Goal: Task Accomplishment & Management: Use online tool/utility

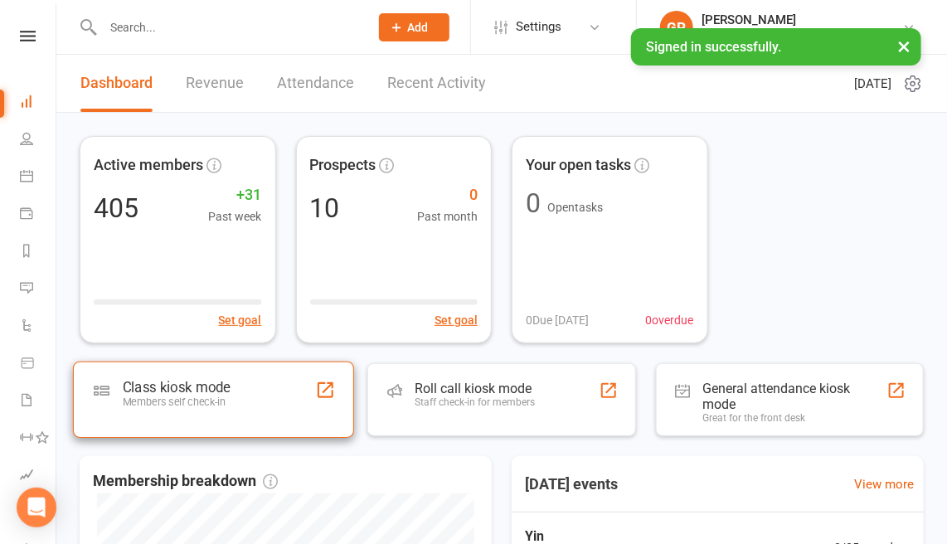
click at [209, 380] on div "Class kiosk mode" at bounding box center [177, 388] width 108 height 17
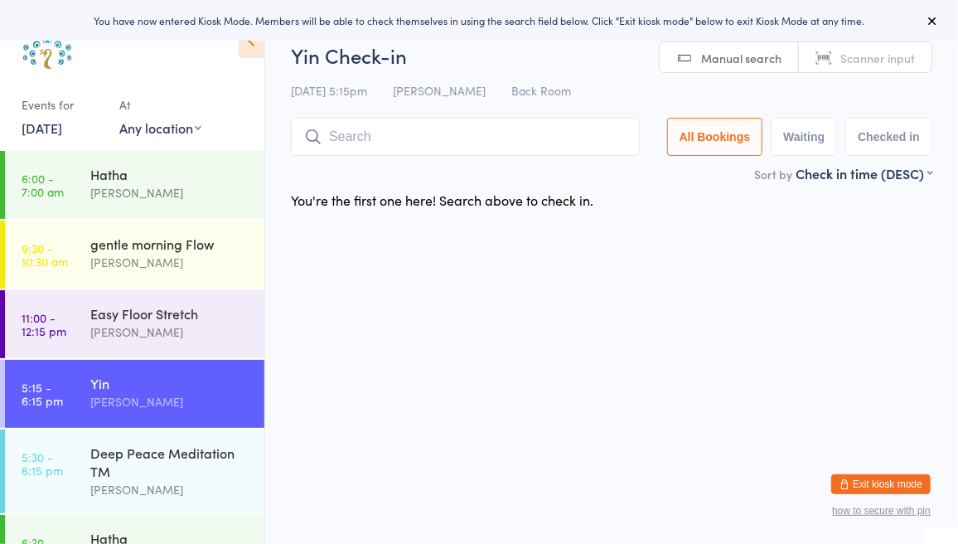
click at [863, 56] on span "Scanner input" at bounding box center [877, 58] width 75 height 17
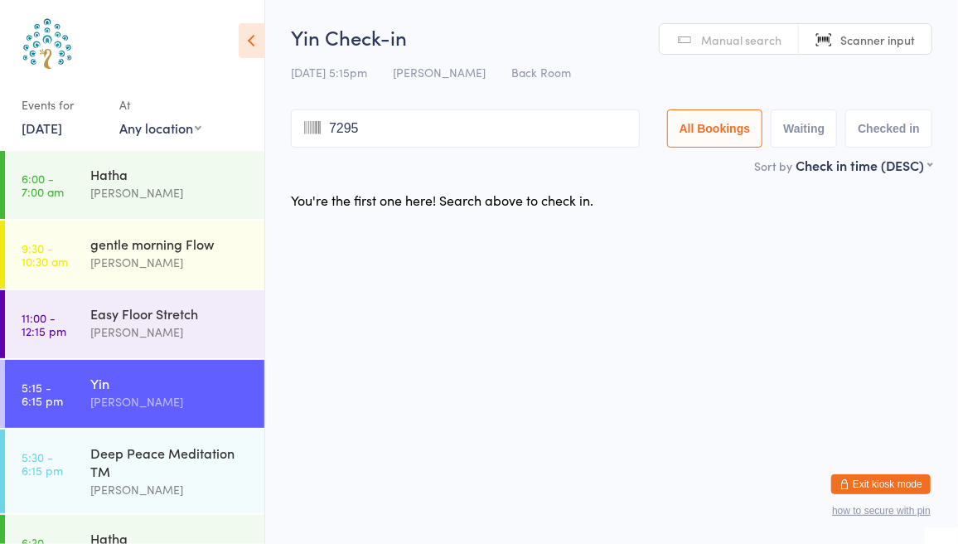
type input "7295"
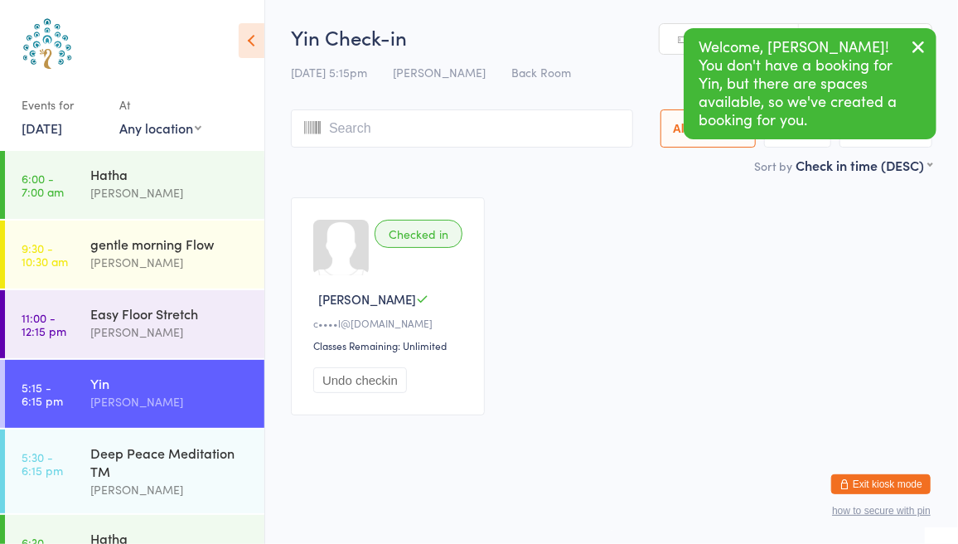
click at [925, 55] on icon "button" at bounding box center [918, 46] width 20 height 21
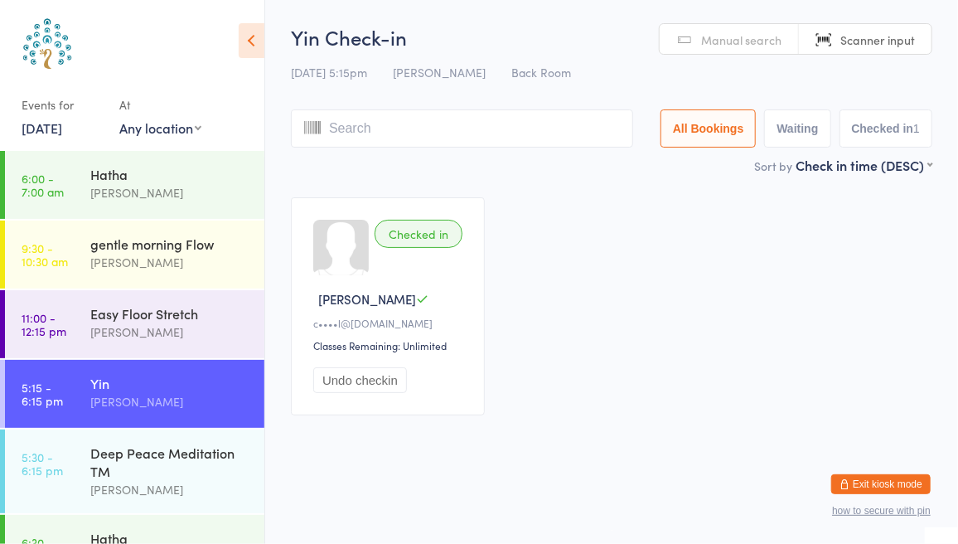
click at [361, 124] on input "search" at bounding box center [462, 128] width 342 height 38
click at [759, 50] on link "Manual search" at bounding box center [729, 39] width 139 height 31
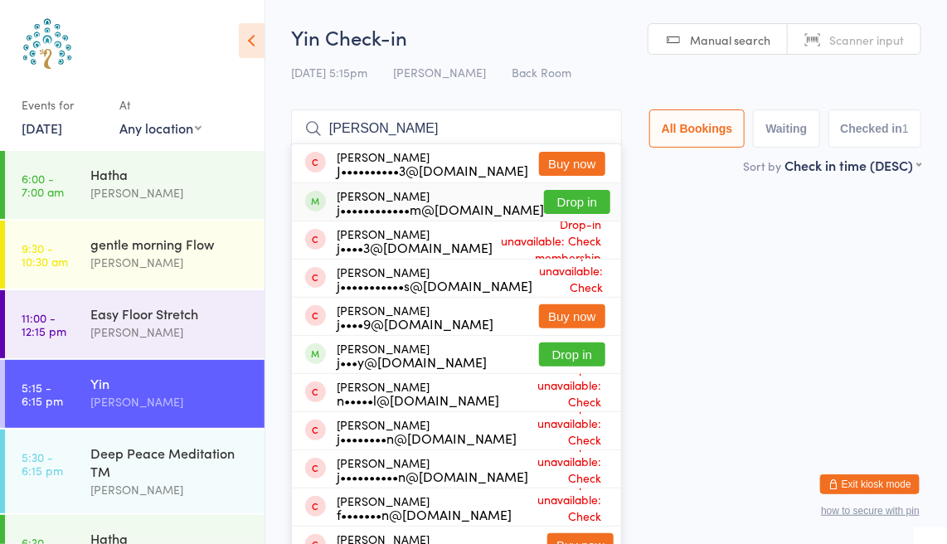
type input "[PERSON_NAME]"
click at [547, 201] on button "Drop in" at bounding box center [577, 202] width 66 height 24
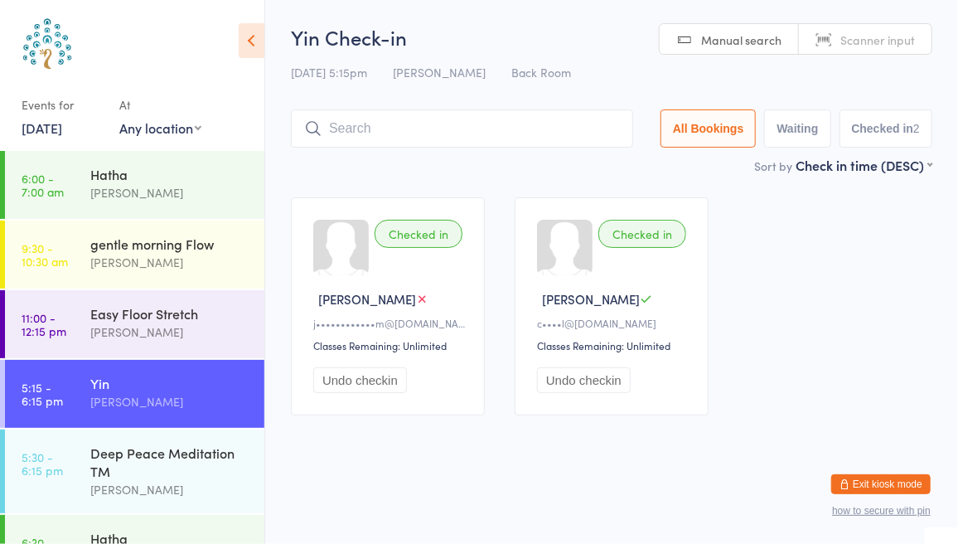
click at [867, 37] on span "Scanner input" at bounding box center [877, 39] width 75 height 17
click at [733, 46] on span "Manual search" at bounding box center [741, 39] width 80 height 17
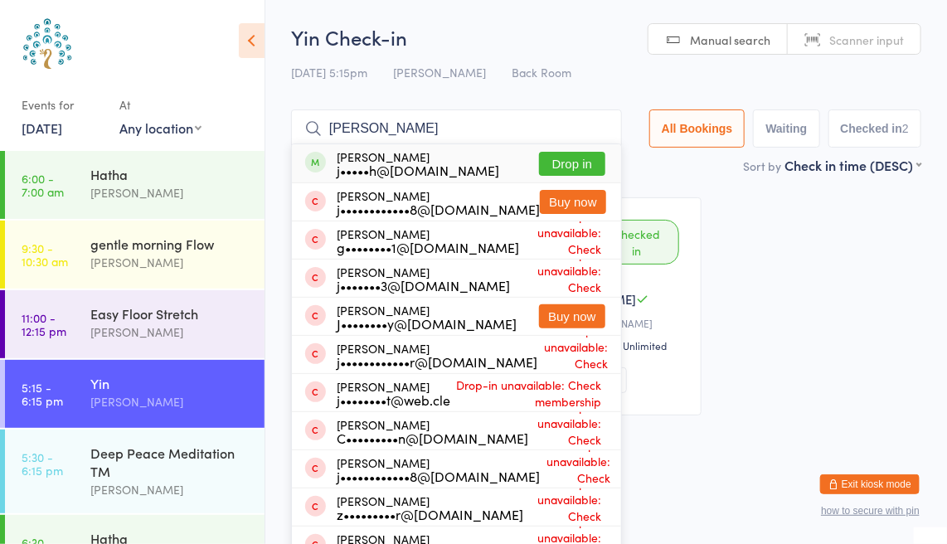
type input "[PERSON_NAME]"
click at [572, 162] on button "Drop in" at bounding box center [572, 164] width 66 height 24
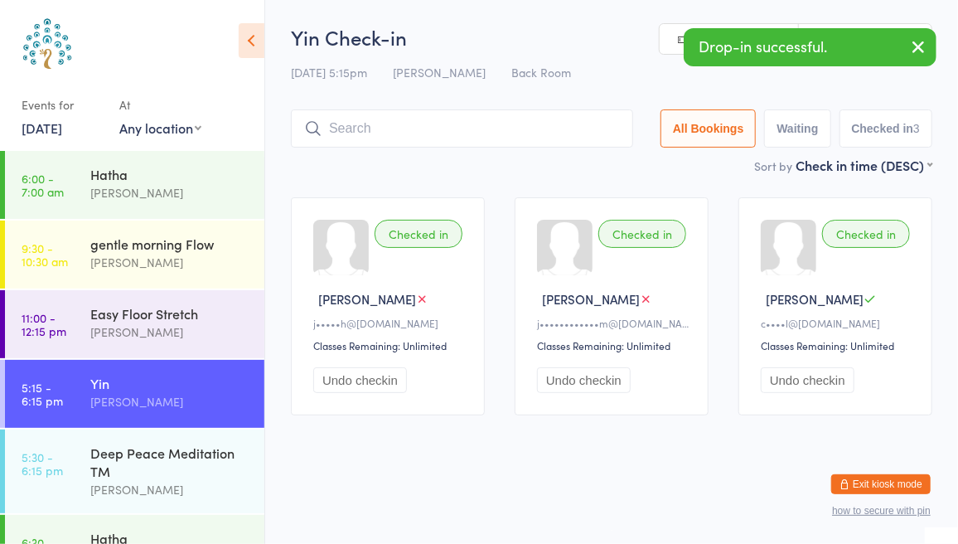
click at [929, 51] on button "button" at bounding box center [918, 48] width 36 height 38
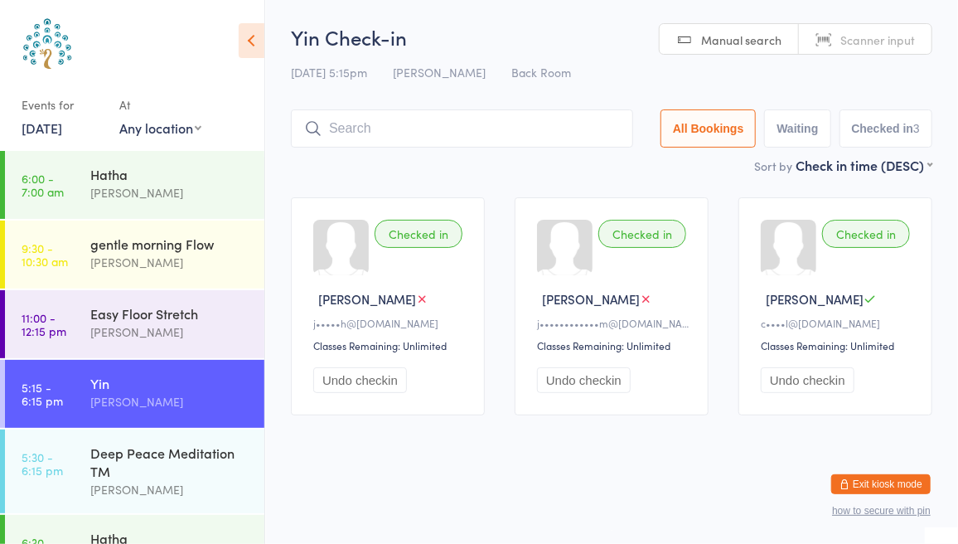
click at [878, 41] on span "Scanner input" at bounding box center [877, 39] width 75 height 17
type input "7397"
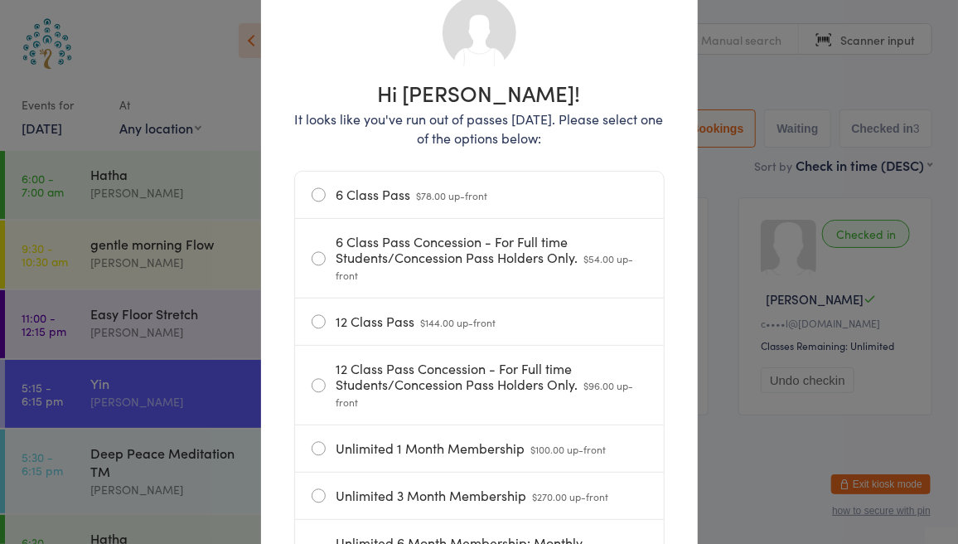
scroll to position [135, 0]
click at [540, 186] on label "6 Class Pass $78.00 up-front" at bounding box center [480, 195] width 336 height 46
click at [0, 0] on input "6 Class Pass $78.00 up-front" at bounding box center [0, 0] width 0 height 0
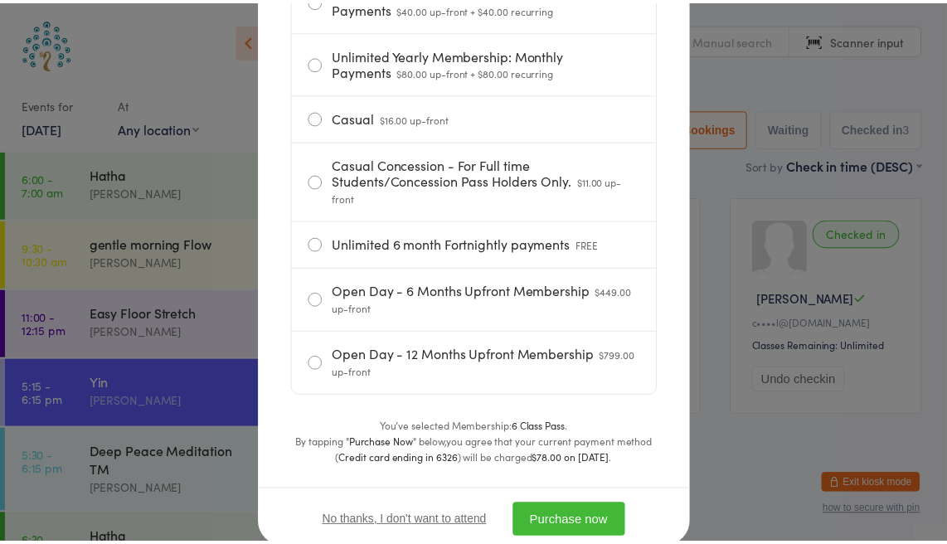
scroll to position [803, 0]
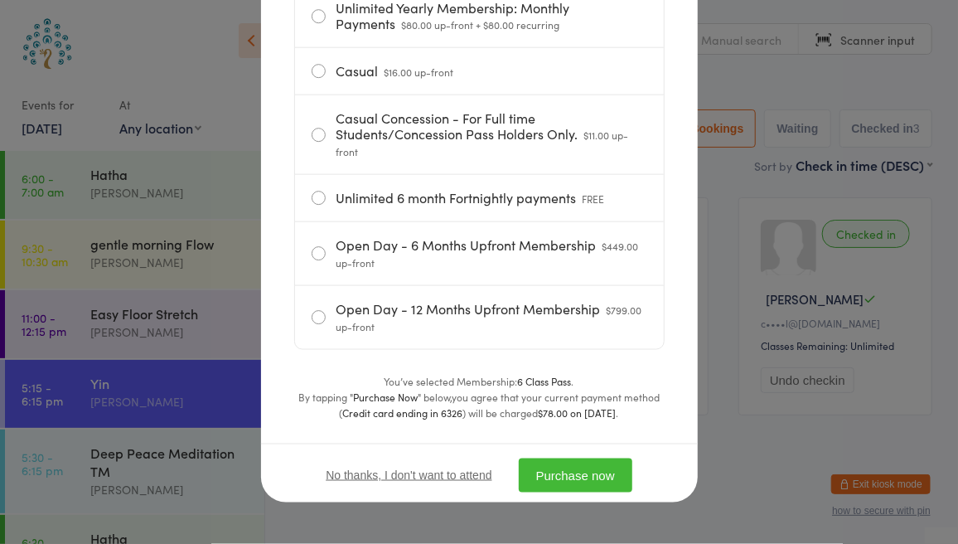
click at [585, 478] on button "Purchase now" at bounding box center [576, 475] width 114 height 34
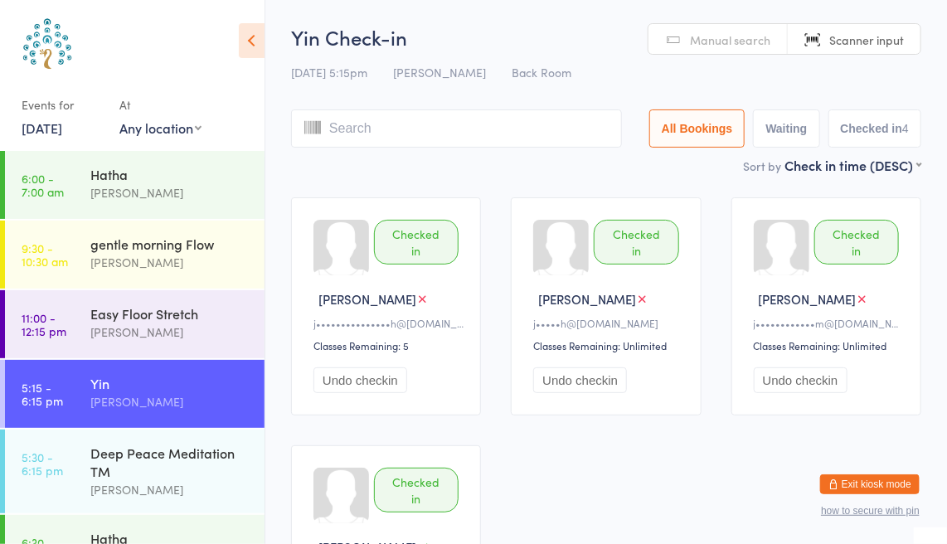
scroll to position [30, 0]
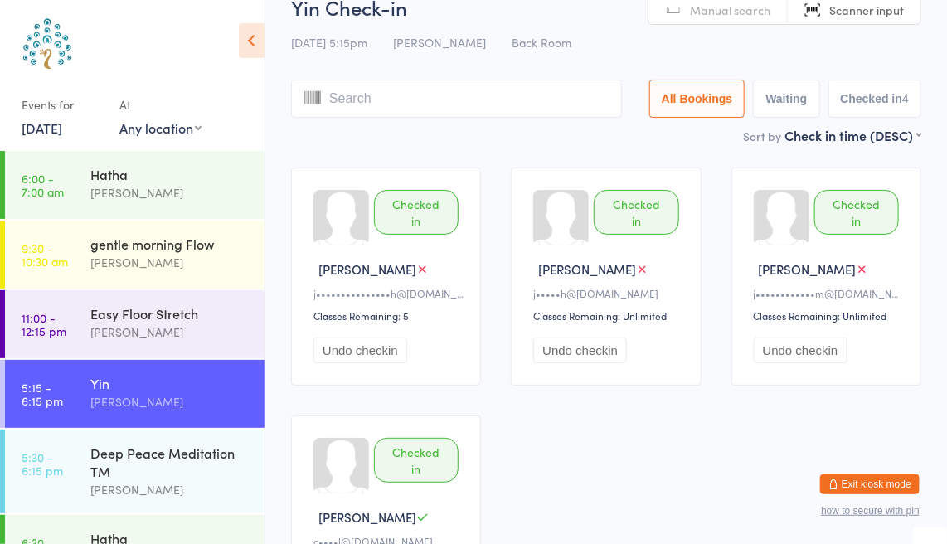
click at [373, 105] on input "search" at bounding box center [456, 99] width 331 height 38
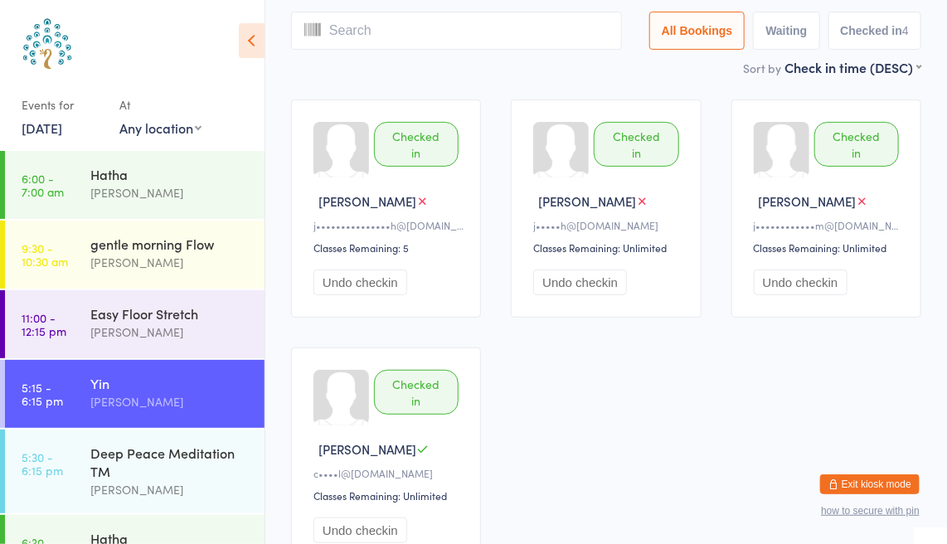
scroll to position [110, 0]
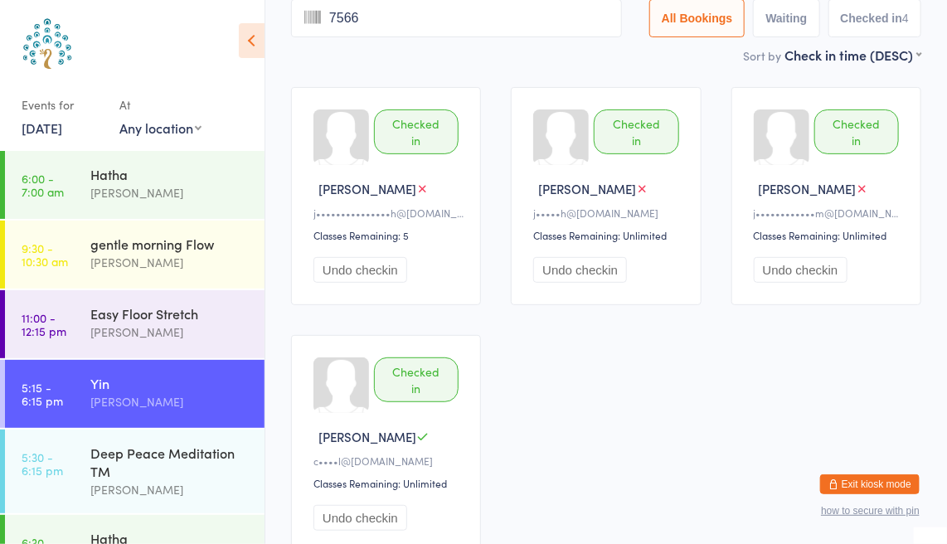
type input "7566"
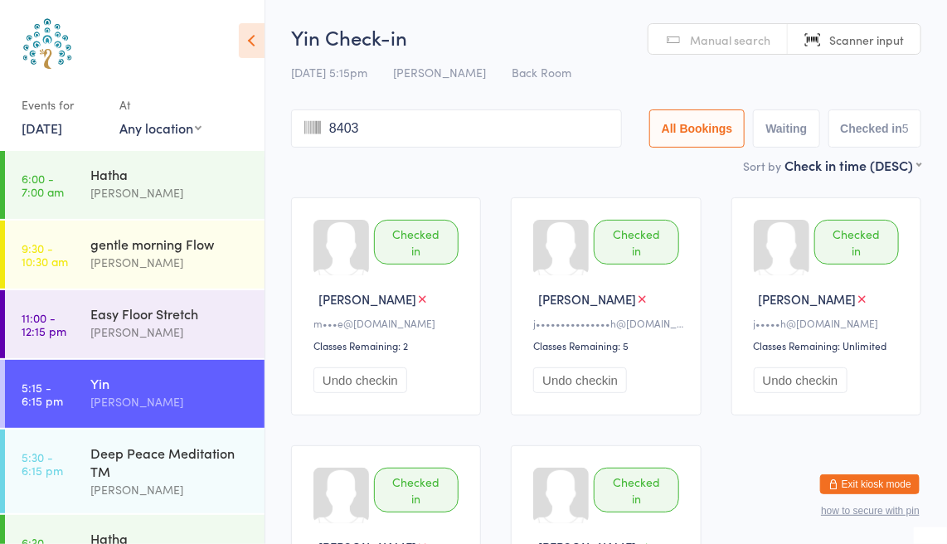
type input "8403"
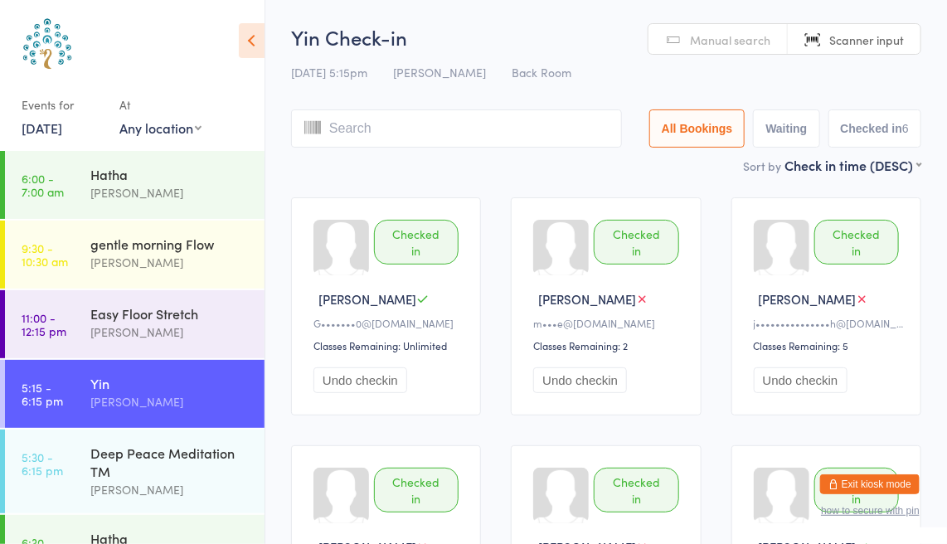
click at [708, 46] on span "Manual search" at bounding box center [730, 39] width 80 height 17
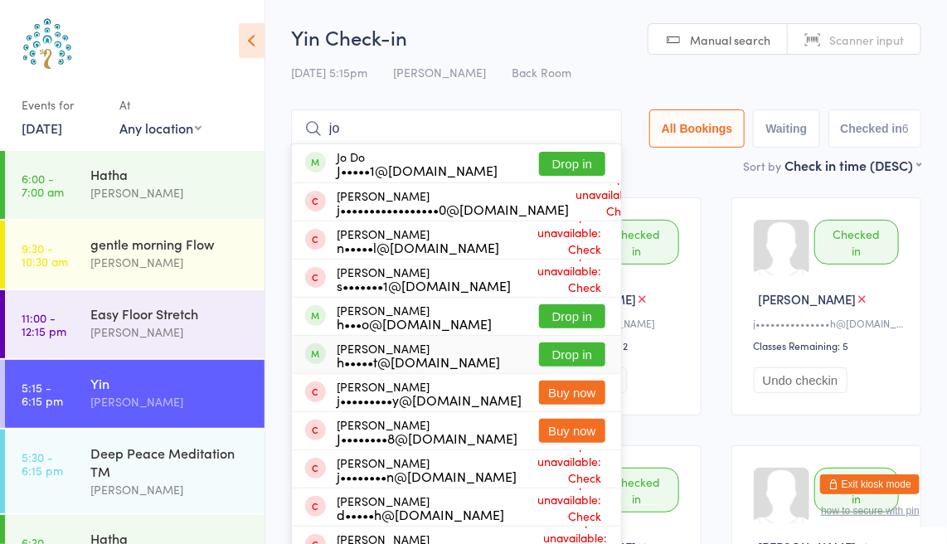
type input "jo"
click at [574, 346] on button "Drop in" at bounding box center [572, 354] width 66 height 24
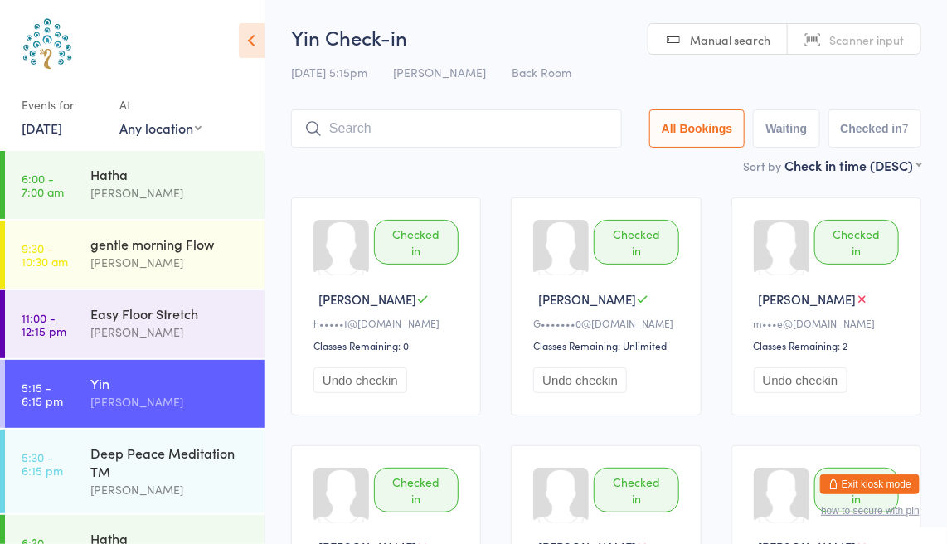
click at [840, 39] on span "Scanner input" at bounding box center [866, 39] width 75 height 17
type input "8559"
type input "7815"
type input "7211"
click at [723, 37] on span "Manual search" at bounding box center [730, 39] width 80 height 17
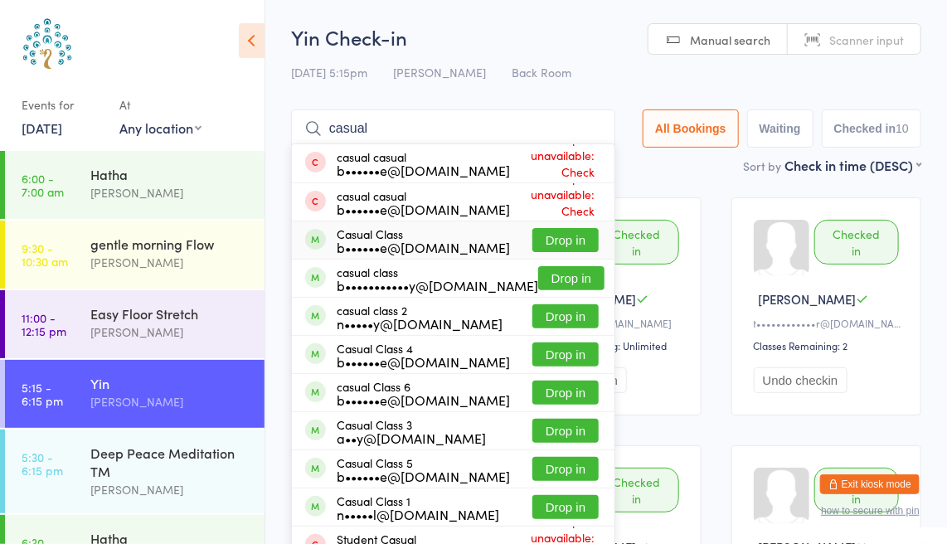
type input "casual"
click at [555, 240] on button "Drop in" at bounding box center [565, 240] width 66 height 24
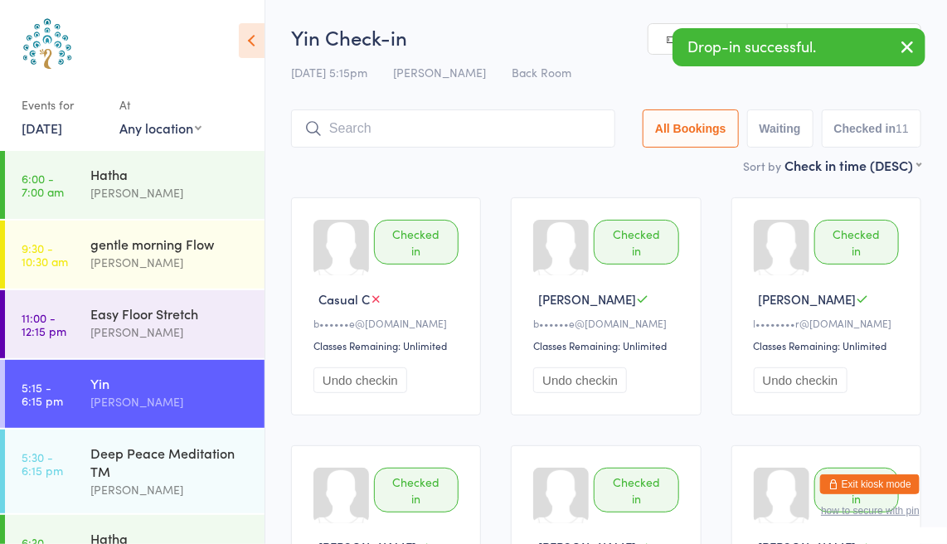
click at [908, 49] on icon "button" at bounding box center [907, 46] width 20 height 21
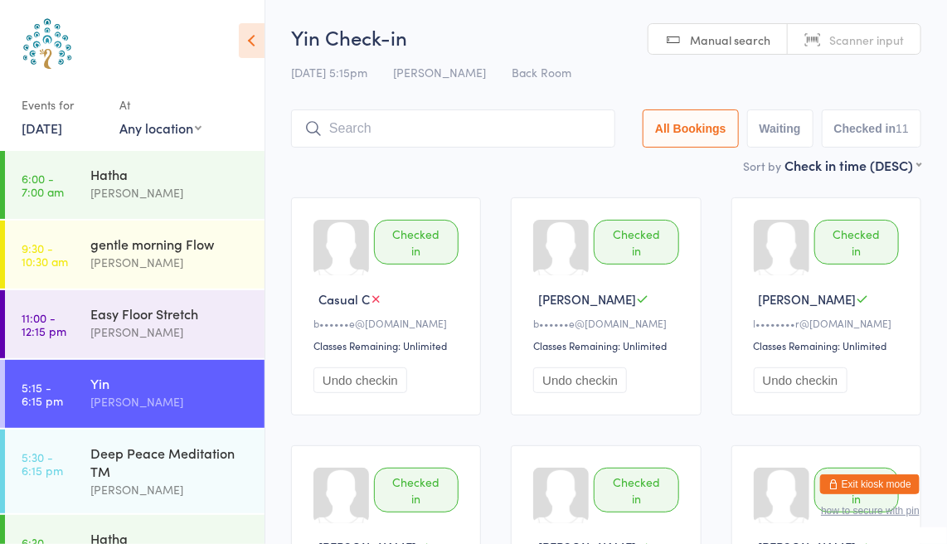
click at [876, 37] on span "Scanner input" at bounding box center [866, 39] width 75 height 17
click at [742, 38] on span "Manual search" at bounding box center [730, 39] width 80 height 17
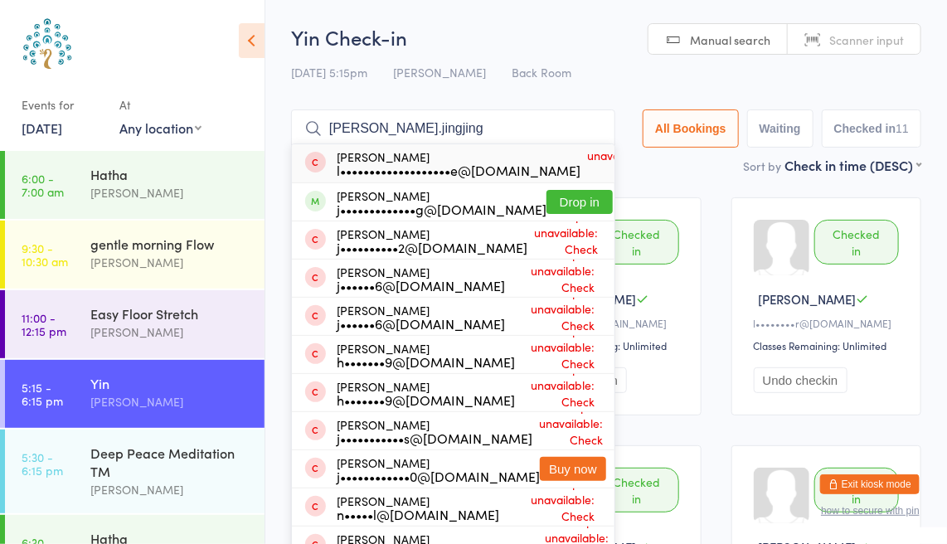
type input "[PERSON_NAME].jingjing"
click at [582, 209] on button "Drop in" at bounding box center [579, 202] width 66 height 24
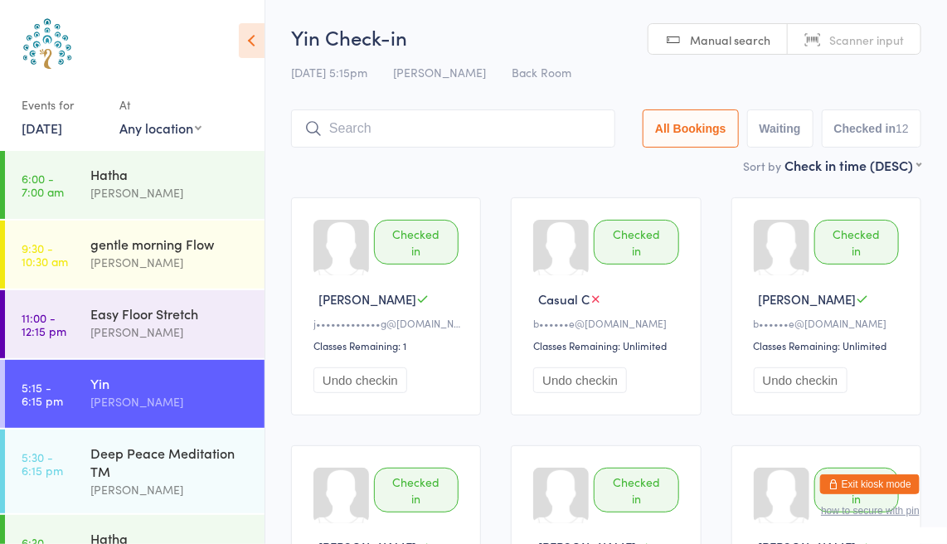
click at [867, 43] on span "Scanner input" at bounding box center [866, 39] width 75 height 17
type input "6269"
